Goal: Task Accomplishment & Management: Complete application form

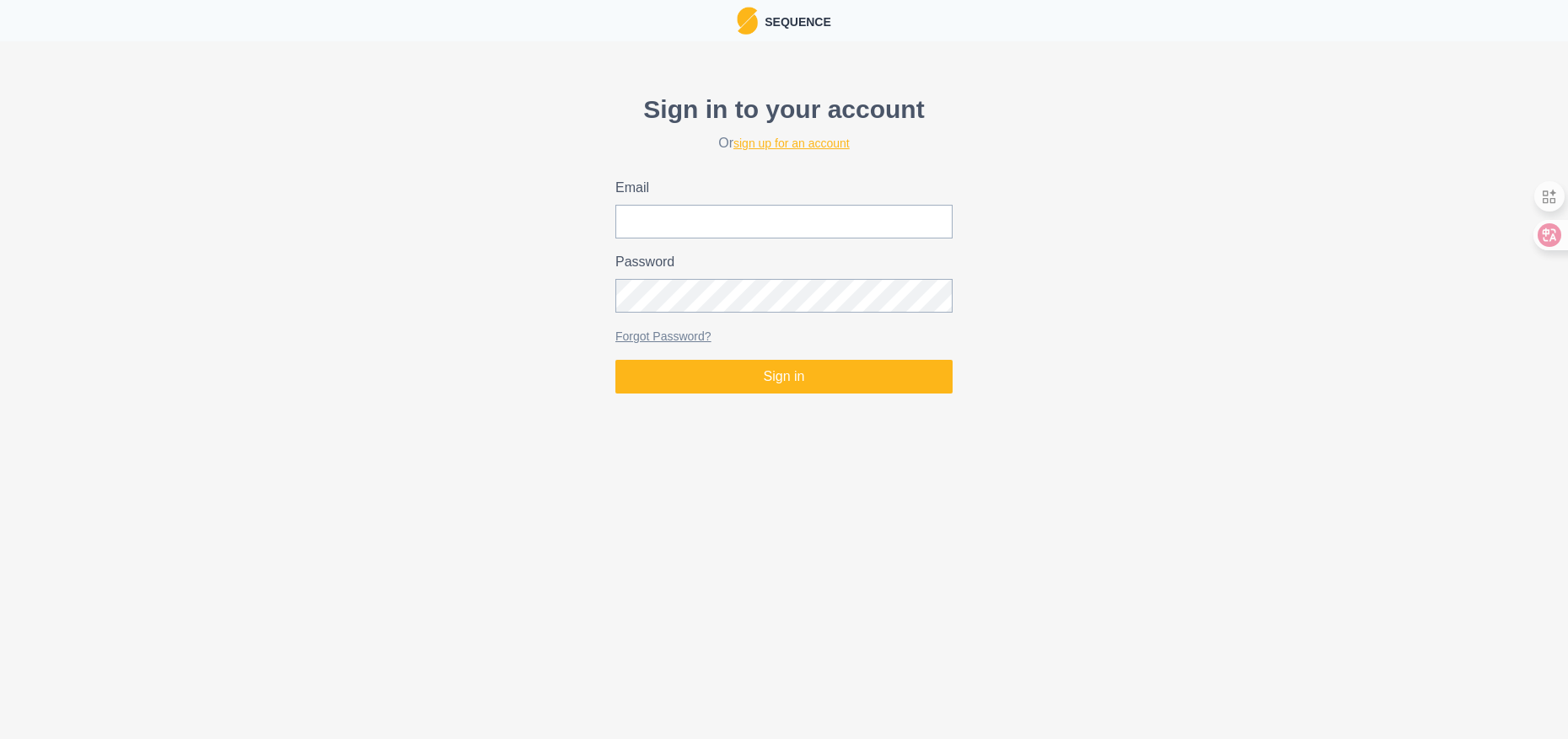
click at [764, 147] on link "sign up for an account" at bounding box center [791, 142] width 117 height 13
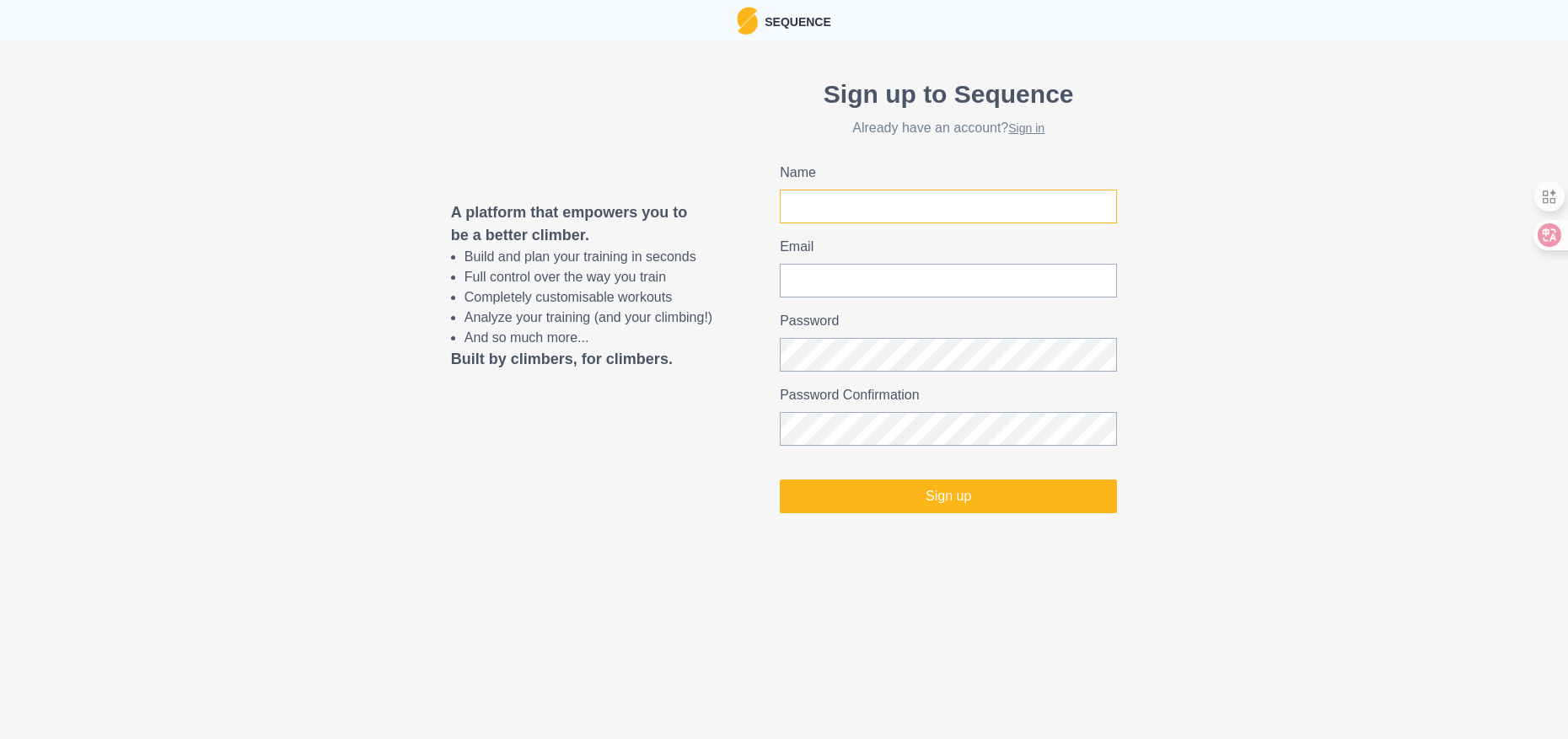
click at [907, 212] on input "Name" at bounding box center [948, 207] width 338 height 34
type input "[PERSON_NAME]"
click at [870, 274] on input "Email" at bounding box center [948, 280] width 338 height 34
type input "[EMAIL_ADDRESS][DOMAIN_NAME]"
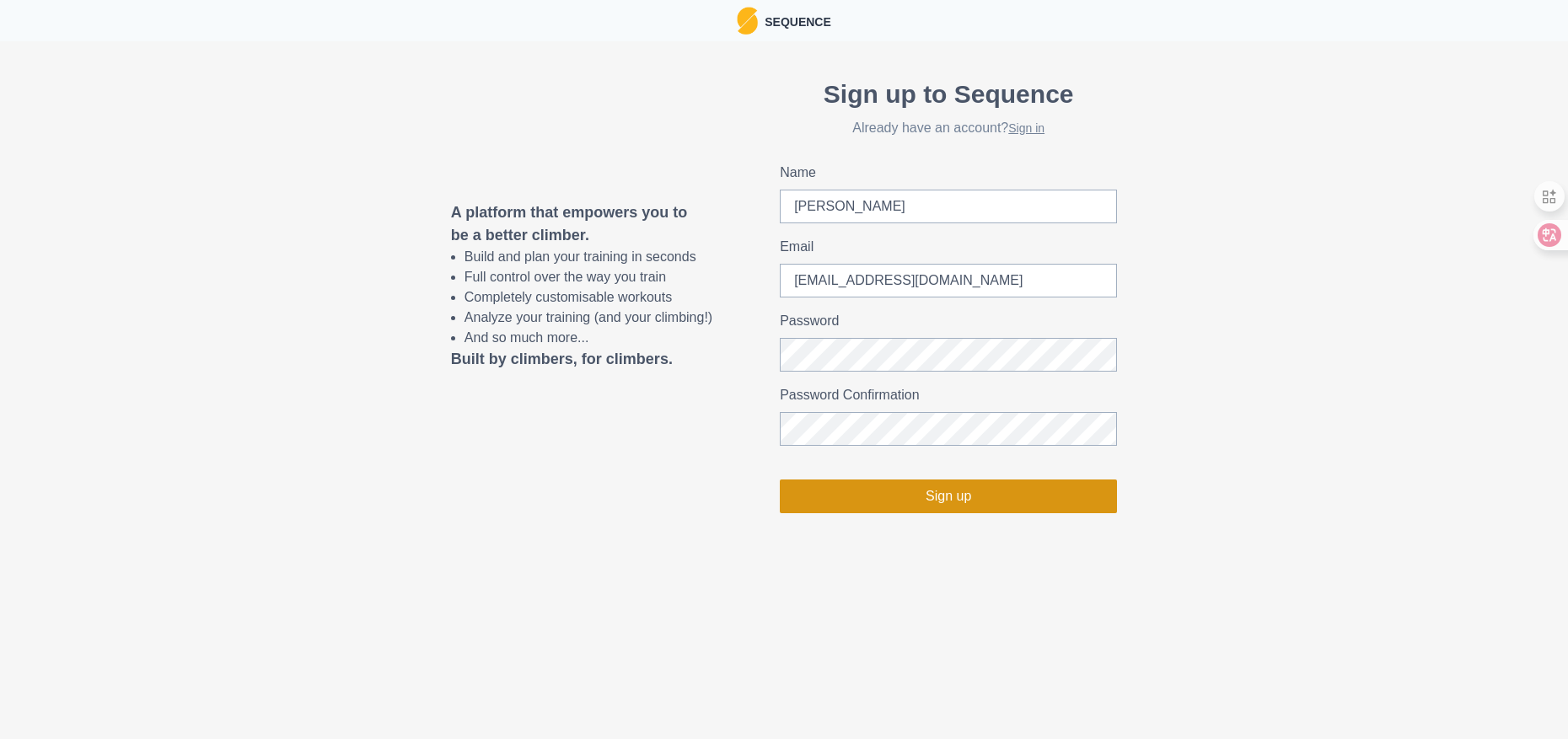
click at [951, 500] on button "Sign up" at bounding box center [948, 496] width 338 height 34
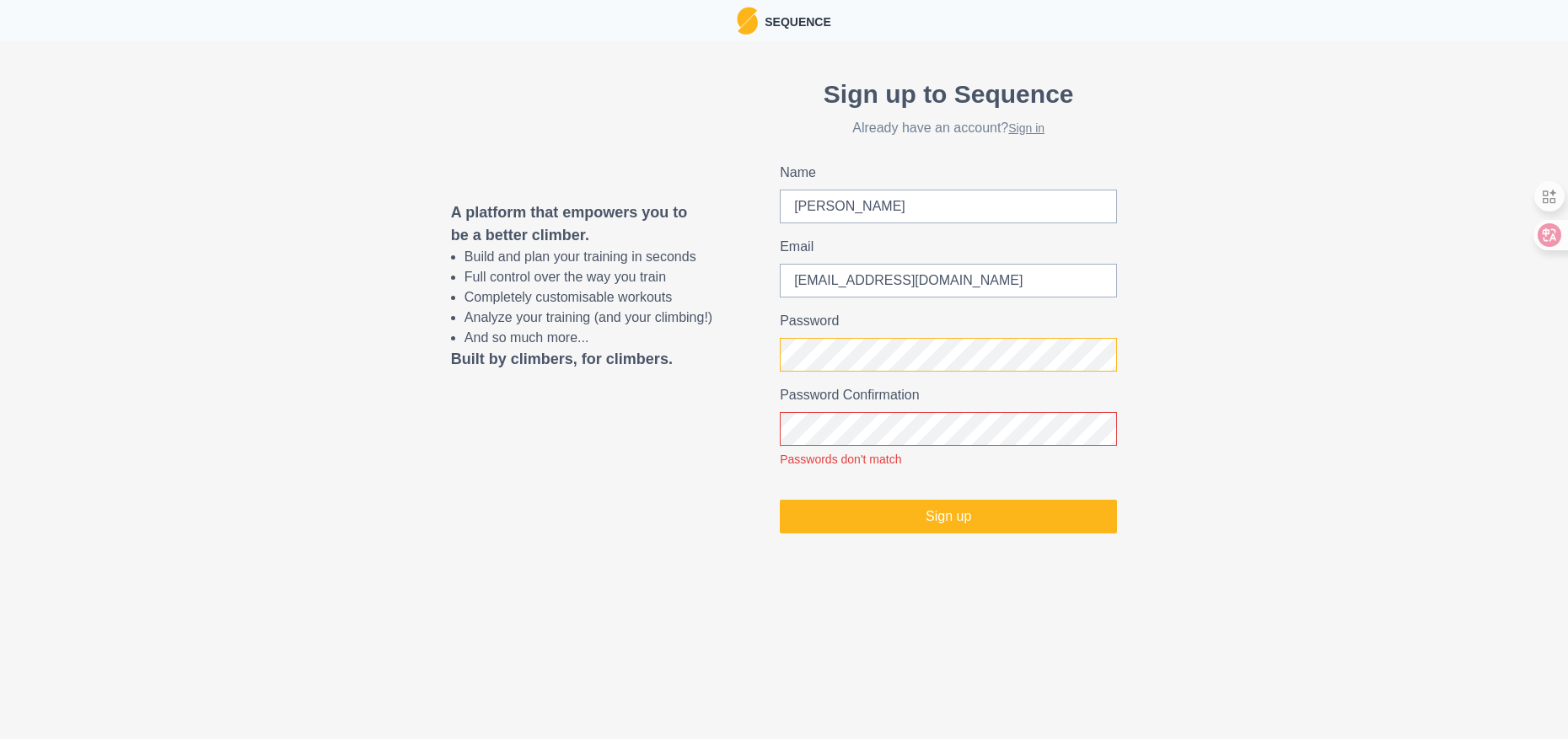
click at [495, 426] on div "A platform that empowers you to be a better climber. Build and plan your traini…" at bounding box center [784, 304] width 1568 height 526
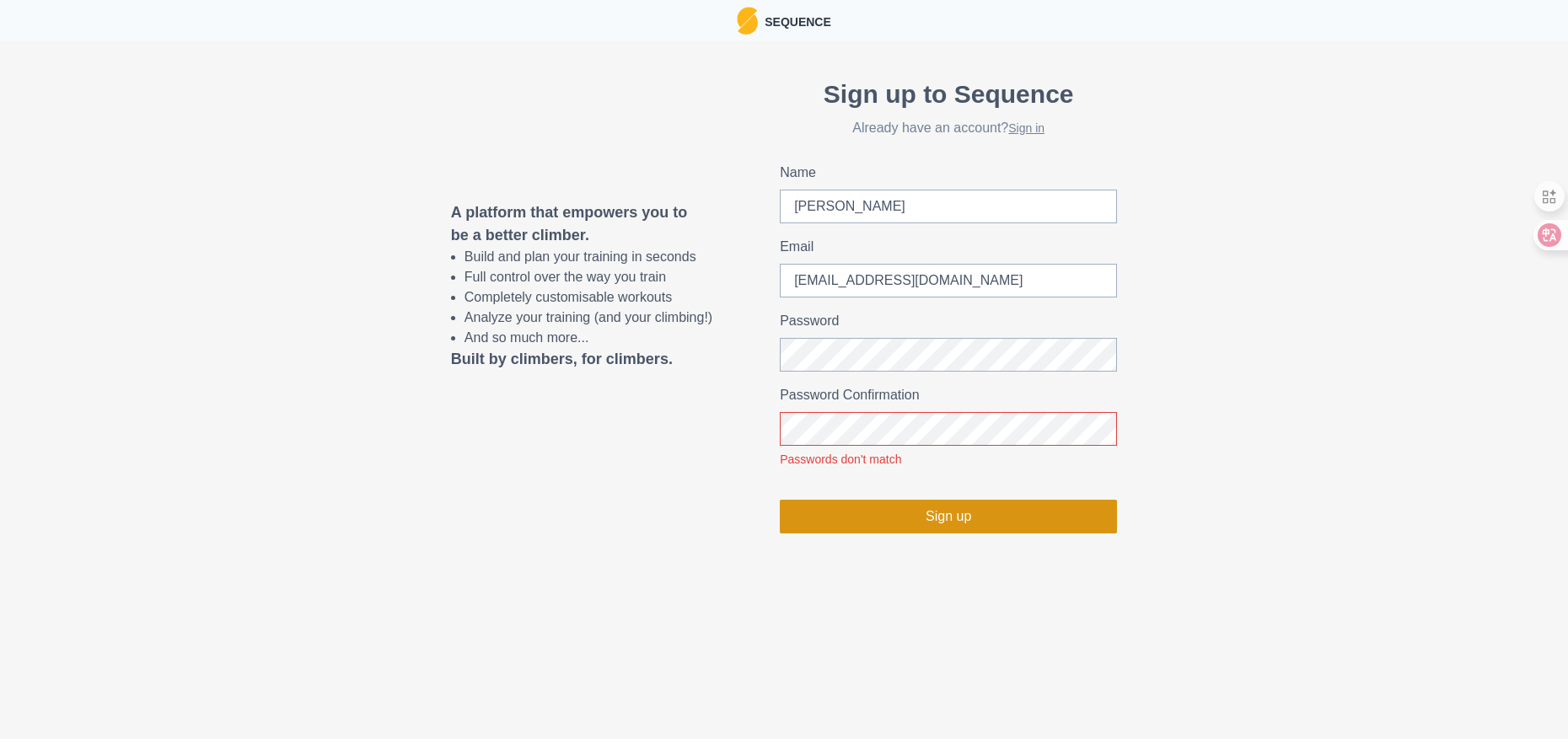
click at [872, 509] on button "Sign up" at bounding box center [948, 516] width 338 height 34
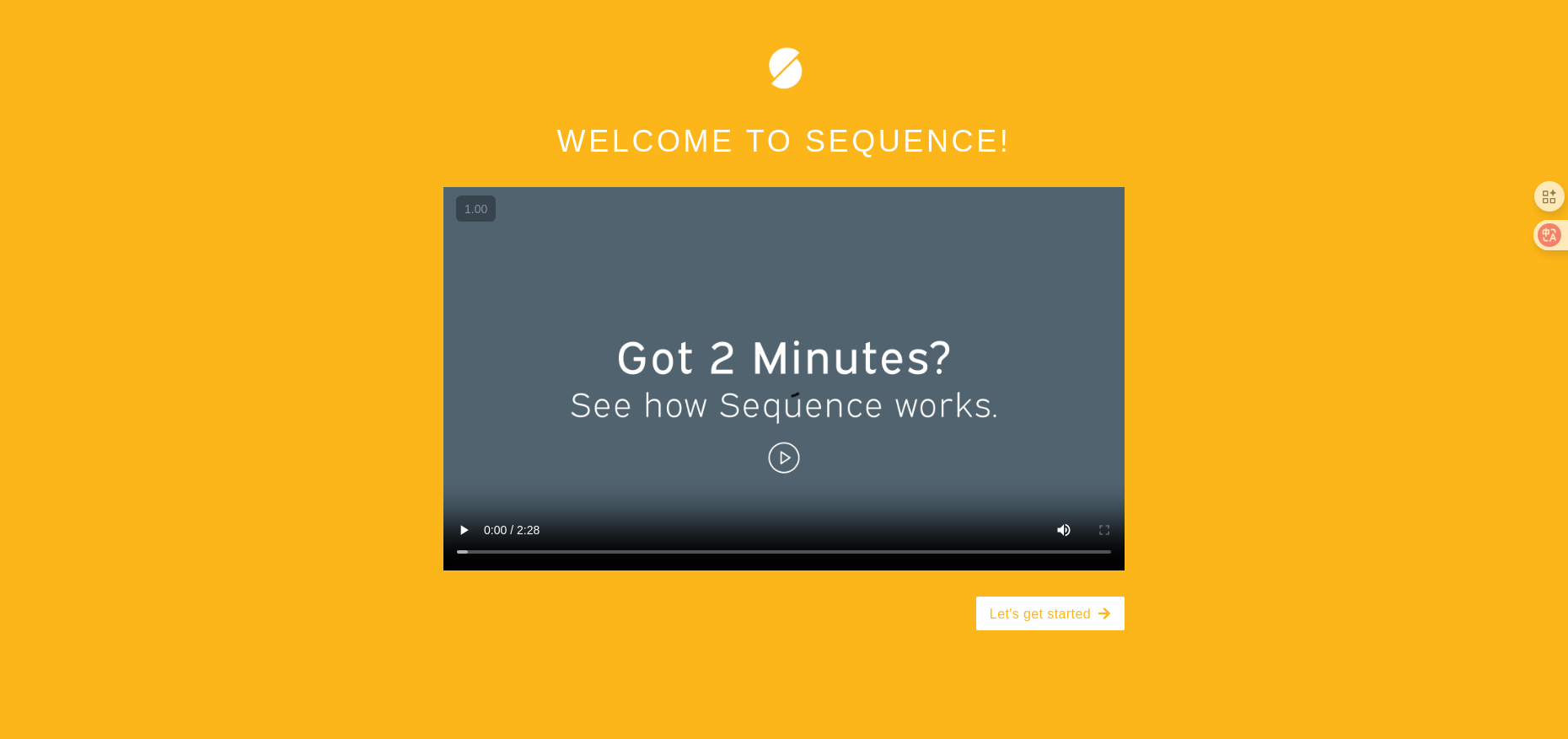
click at [794, 450] on video at bounding box center [784, 378] width 682 height 384
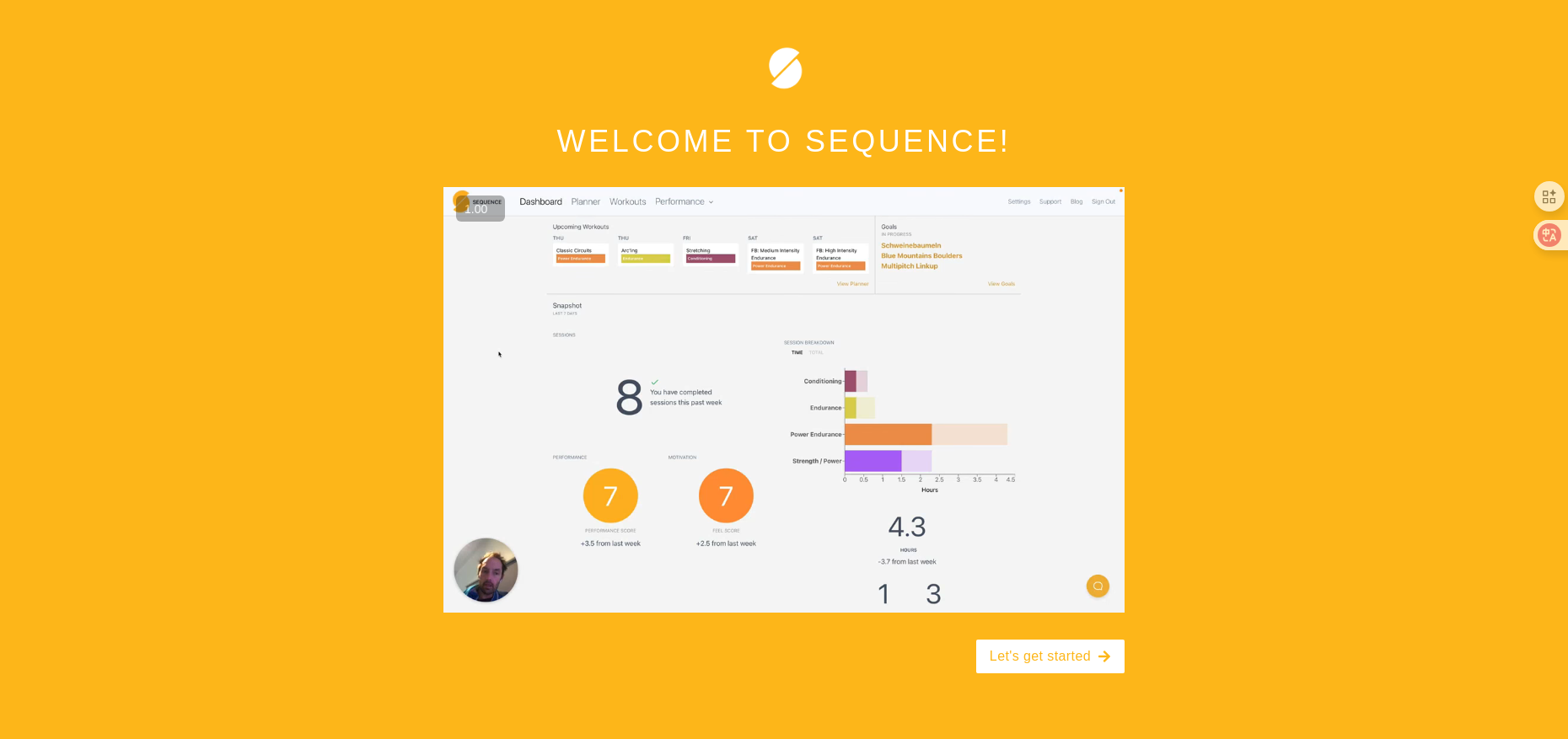
click at [0, 0] on button "+" at bounding box center [0, 0] width 0 height 0
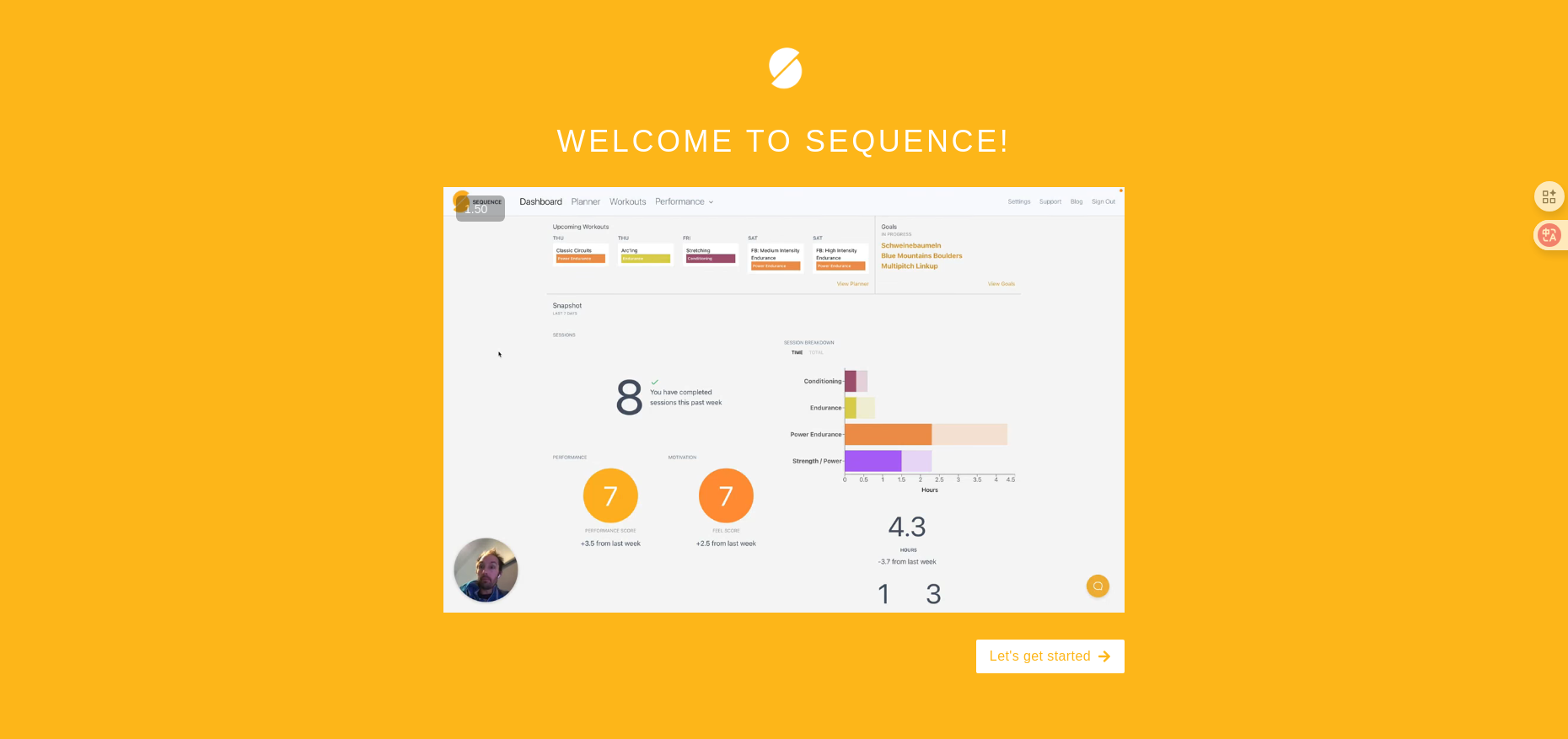
click at [0, 0] on button "+" at bounding box center [0, 0] width 0 height 0
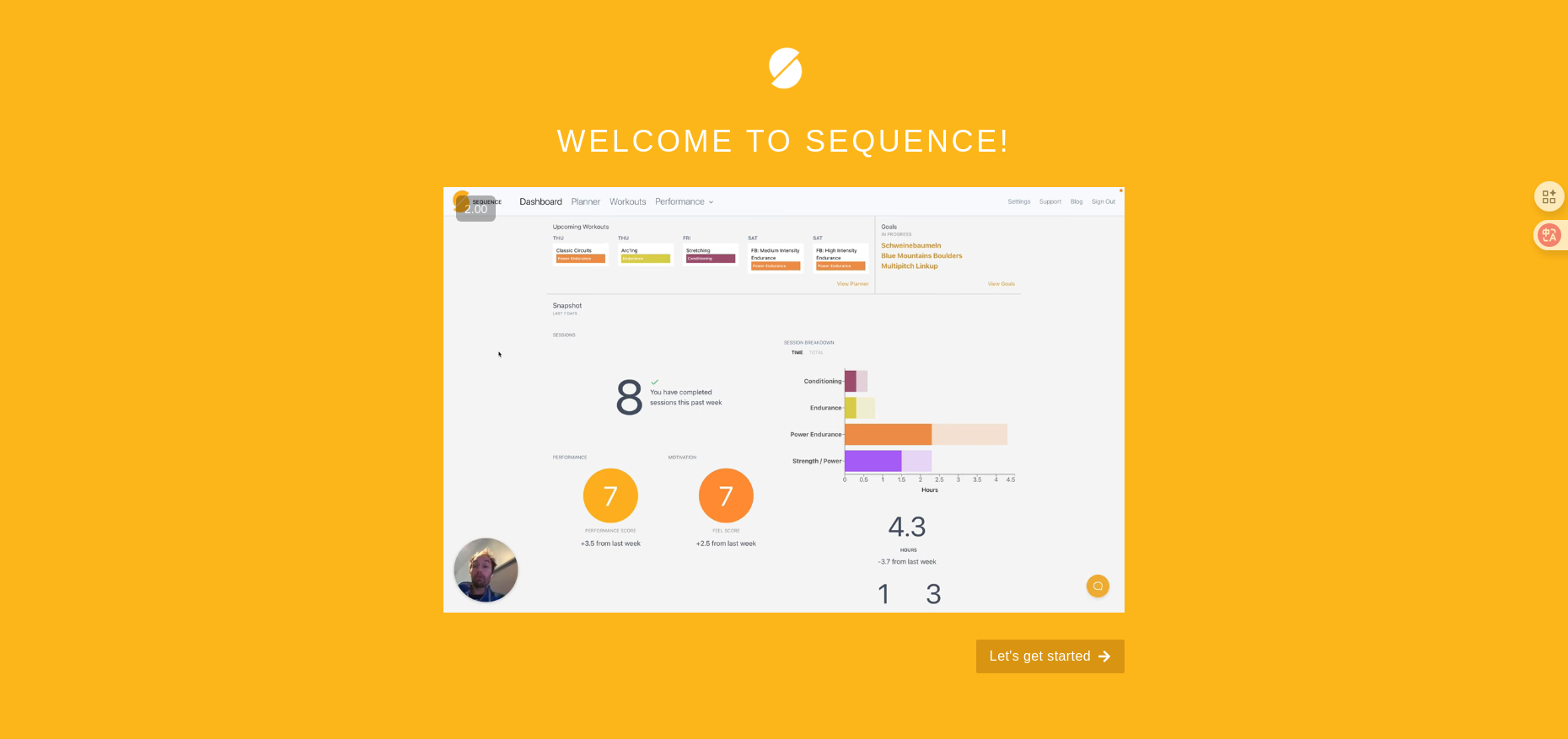
click at [1066, 654] on button "Let's get started" at bounding box center [1050, 656] width 149 height 34
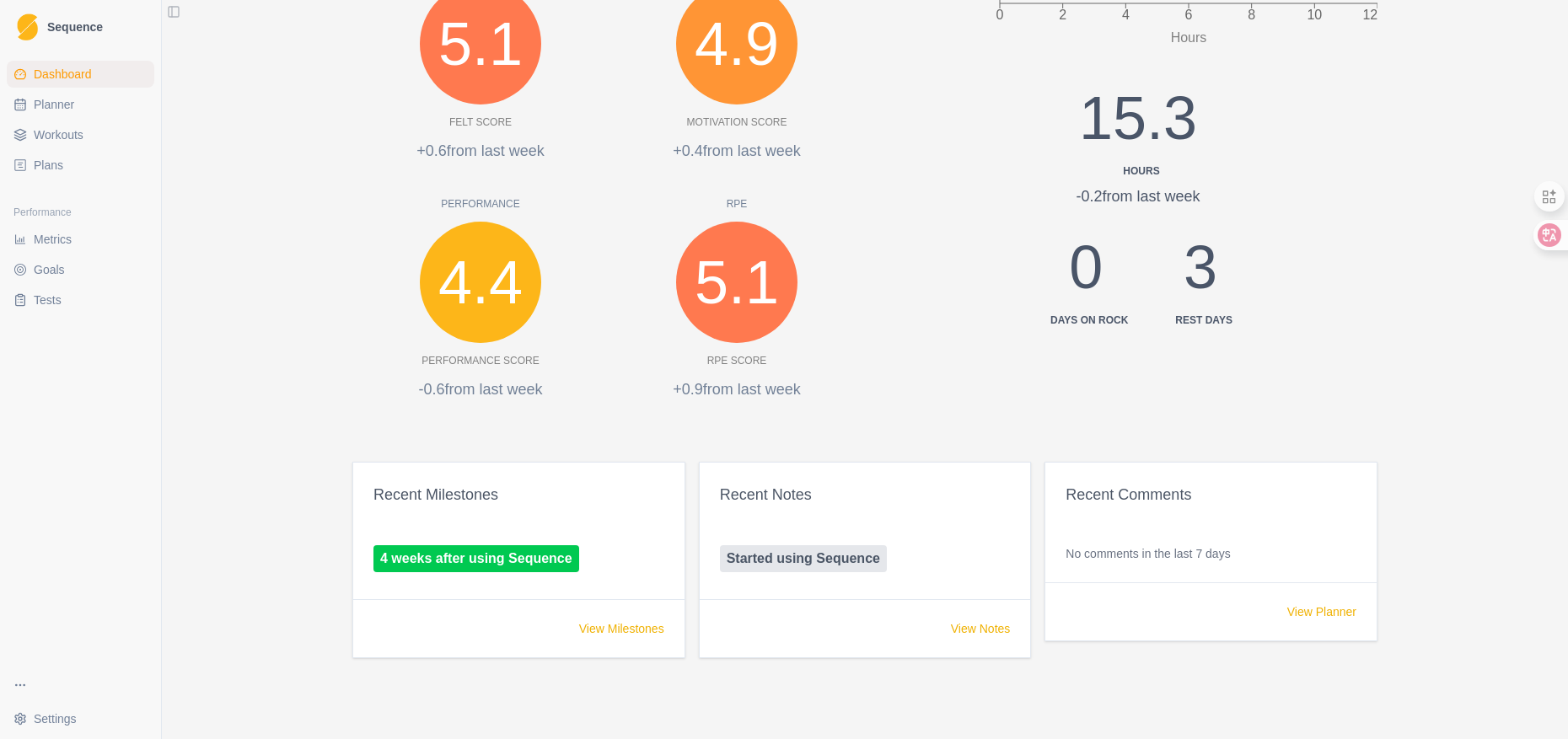
scroll to position [56, 0]
